Goal: Task Accomplishment & Management: Use online tool/utility

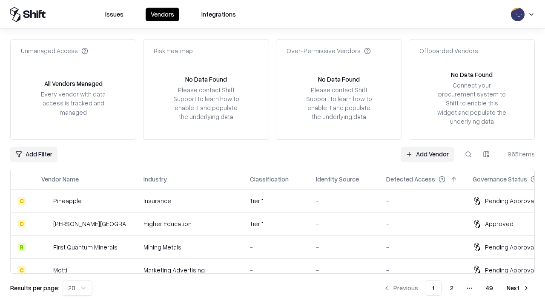
click at [427, 154] on link "Add Vendor" at bounding box center [426, 154] width 53 height 15
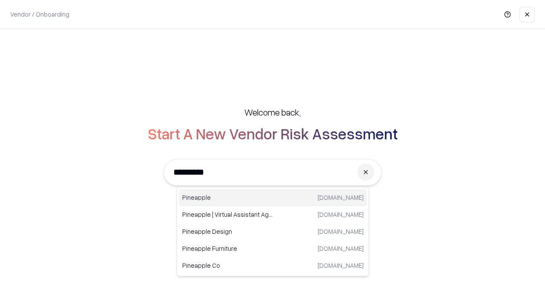
click at [273, 198] on div "Pineapple [DOMAIN_NAME]" at bounding box center [273, 197] width 188 height 17
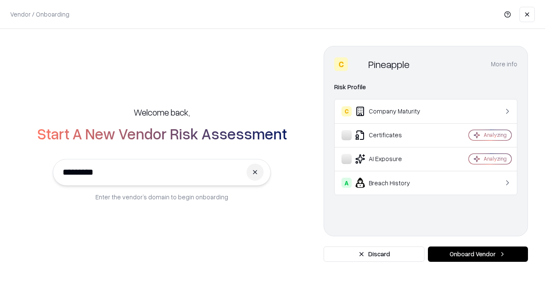
type input "*********"
click at [477, 254] on button "Onboard Vendor" at bounding box center [478, 254] width 100 height 15
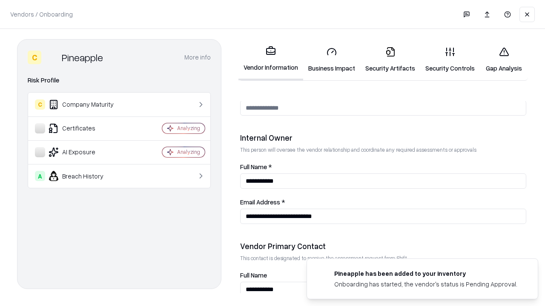
scroll to position [441, 0]
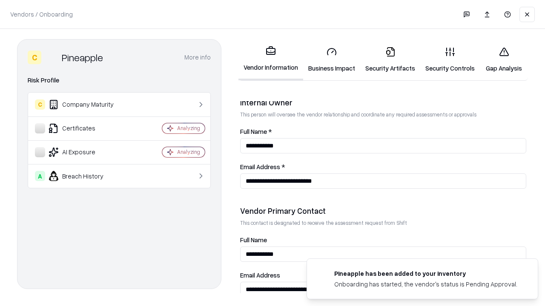
click at [331, 60] on link "Business Impact" at bounding box center [331, 60] width 57 height 40
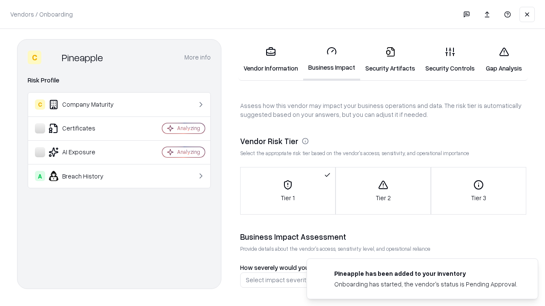
click at [390, 60] on link "Security Artifacts" at bounding box center [390, 60] width 60 height 40
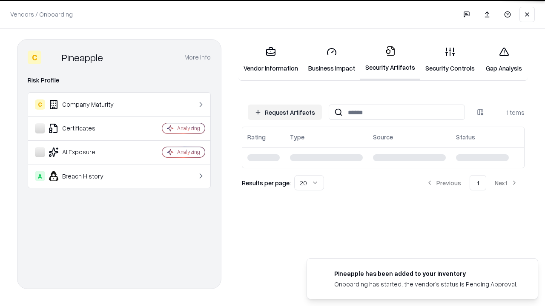
click at [285, 112] on button "Request Artifacts" at bounding box center [285, 112] width 74 height 15
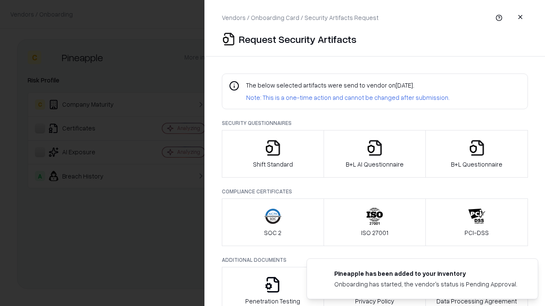
click at [272, 154] on icon "button" at bounding box center [272, 148] width 17 height 17
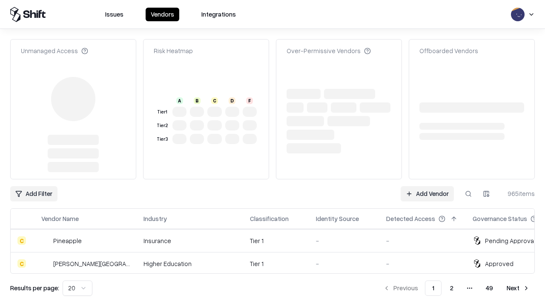
click at [427, 186] on link "Add Vendor" at bounding box center [426, 193] width 53 height 15
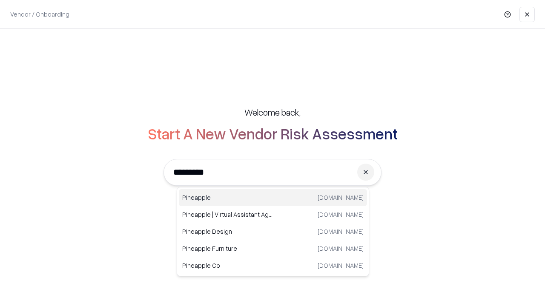
click at [273, 198] on div "Pineapple [DOMAIN_NAME]" at bounding box center [273, 197] width 188 height 17
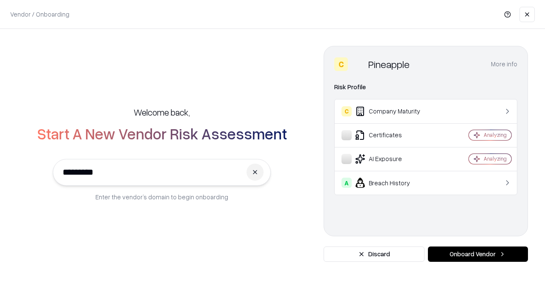
type input "*********"
click at [477, 254] on button "Onboard Vendor" at bounding box center [478, 254] width 100 height 15
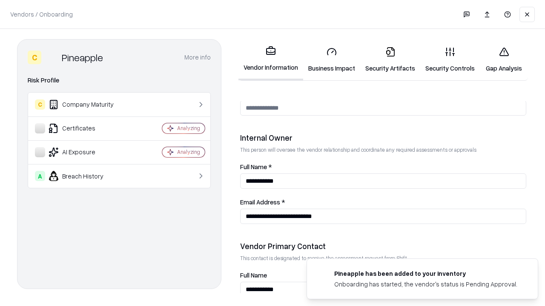
scroll to position [441, 0]
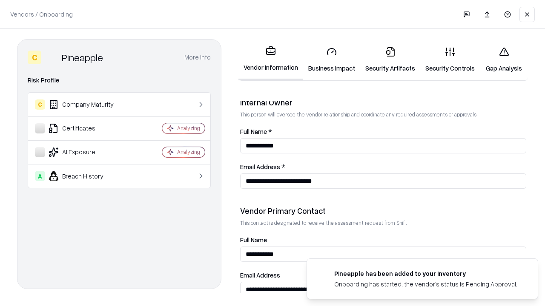
click at [503, 60] on link "Gap Analysis" at bounding box center [504, 60] width 48 height 40
